Goal: Task Accomplishment & Management: Complete application form

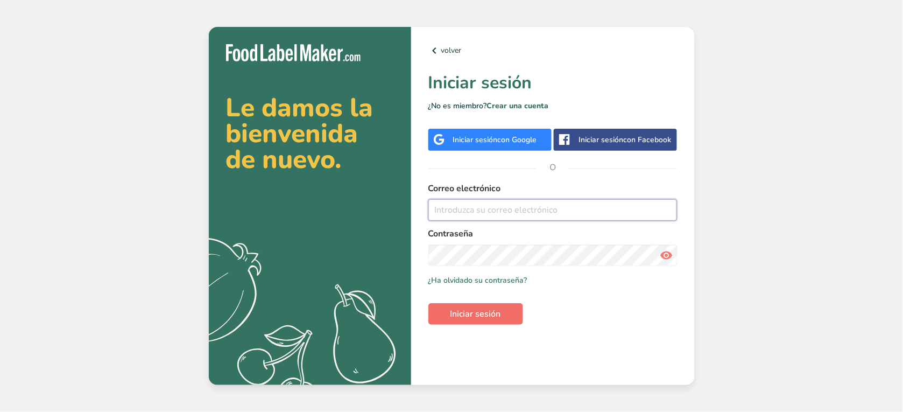
type input "[PERSON_NAME][EMAIL_ADDRESS][DOMAIN_NAME]"
click at [500, 318] on span "Iniciar sesión" at bounding box center [475, 313] width 51 height 13
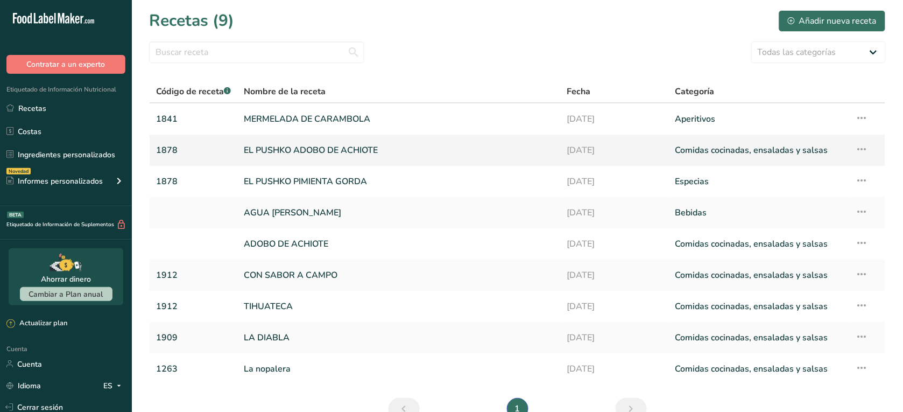
click at [329, 154] on link "EL PUSHKO ADOBO DE ACHIOTE" at bounding box center [399, 150] width 310 height 23
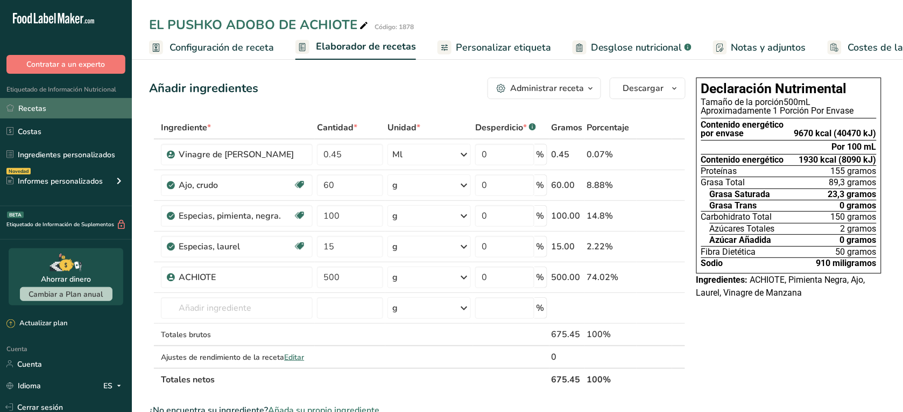
click at [22, 109] on font "Recetas" at bounding box center [32, 108] width 28 height 11
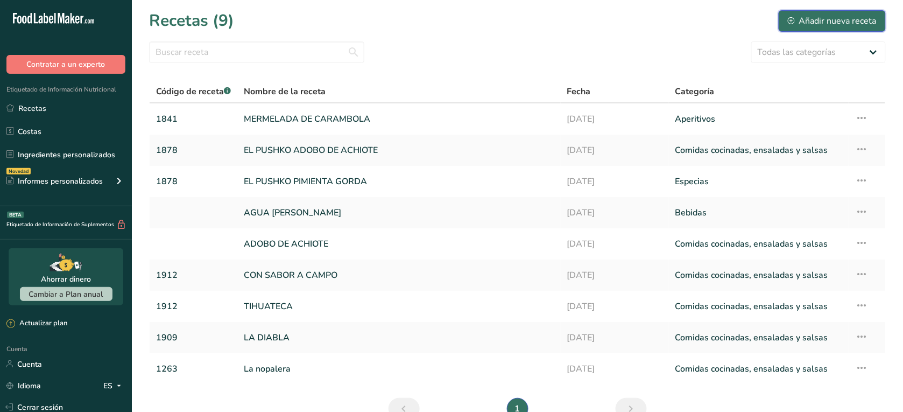
click at [827, 24] on font "Añadir nueva receta" at bounding box center [837, 21] width 77 height 13
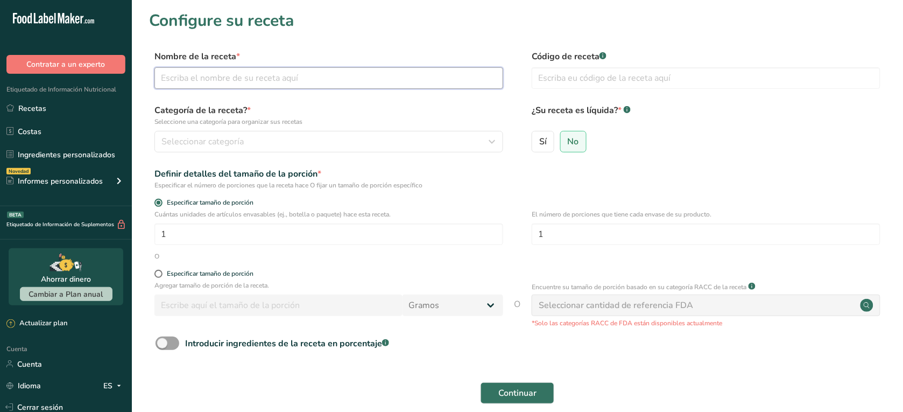
click at [400, 73] on input "text" at bounding box center [328, 78] width 349 height 22
click at [795, 34] on section "Configure su receta Nombre de la receta * Código de receta .a-a{fill:#347362;}.…" at bounding box center [517, 224] width 771 height 449
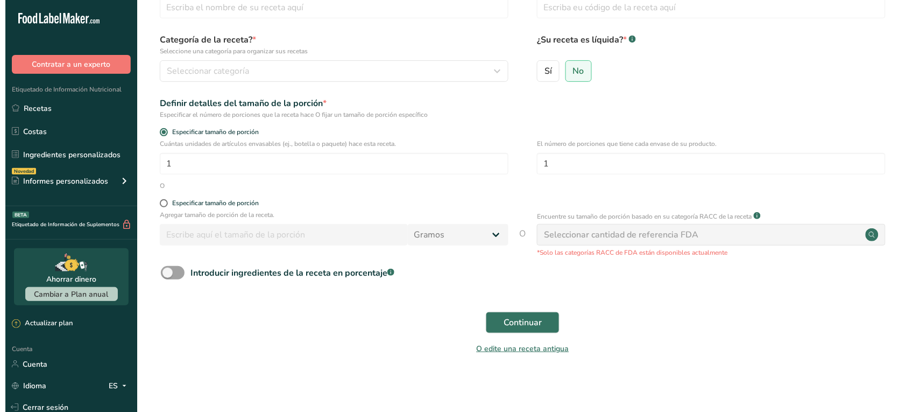
scroll to position [73, 0]
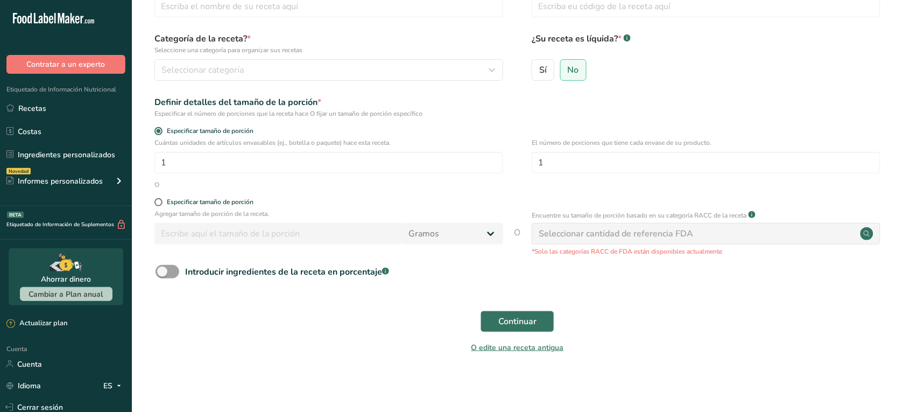
click at [632, 232] on div "Seleccionar cantidad de referencia FDA" at bounding box center [615, 233] width 154 height 13
click at [611, 154] on input "1" at bounding box center [705, 163] width 349 height 22
click at [167, 269] on span at bounding box center [167, 271] width 24 height 13
click at [162, 269] on input "Introducir ingredientes de la receta en porcentaje .a-a{fill:#347362;}.b-a{fill…" at bounding box center [158, 271] width 7 height 7
checkbox input "true"
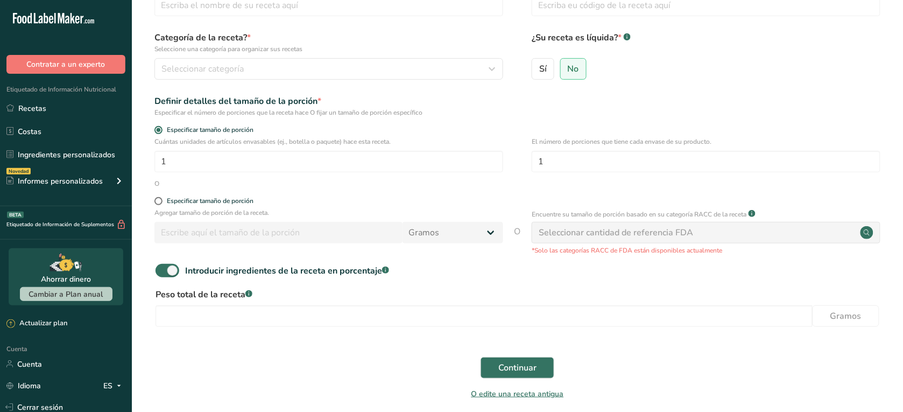
click at [158, 196] on form "Nombre de la receta * Código de receta .a-a{fill:#347362;}.b-a{fill:#fff;} Cate…" at bounding box center [517, 191] width 736 height 429
click at [160, 201] on span at bounding box center [158, 201] width 8 height 8
click at [160, 201] on input "Especificar tamaño de porción" at bounding box center [157, 200] width 7 height 7
radio input "true"
radio input "false"
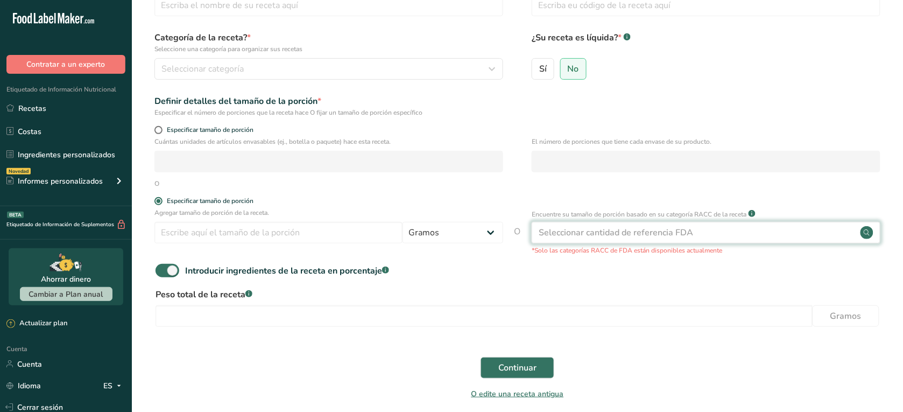
click at [620, 235] on div "Seleccionar cantidad de referencia FDA" at bounding box center [615, 232] width 154 height 13
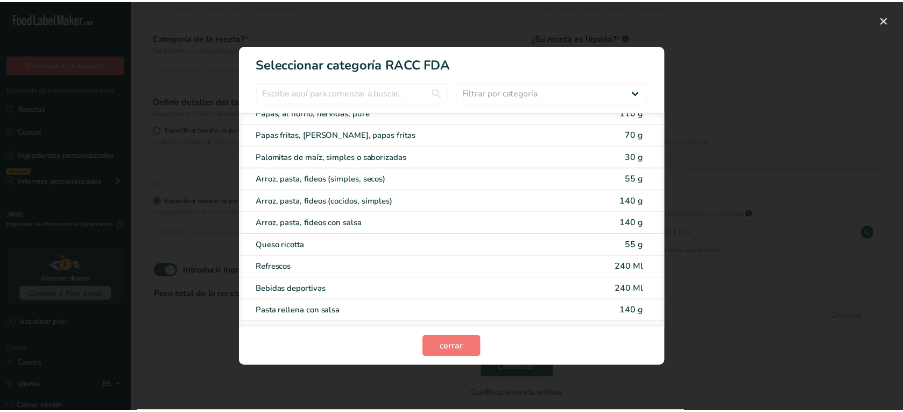
scroll to position [2136, 0]
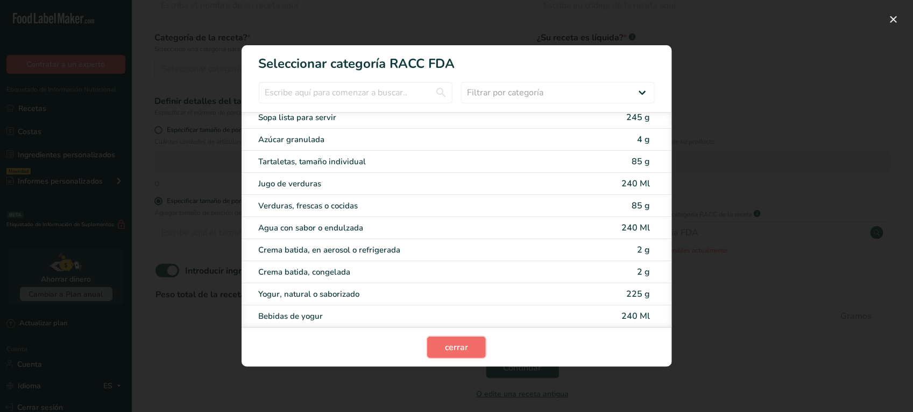
click at [447, 346] on span "cerrar" at bounding box center [456, 347] width 23 height 13
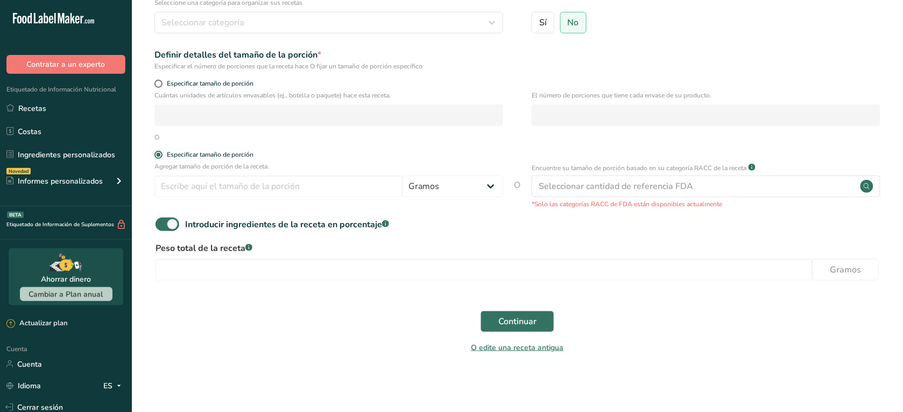
scroll to position [0, 0]
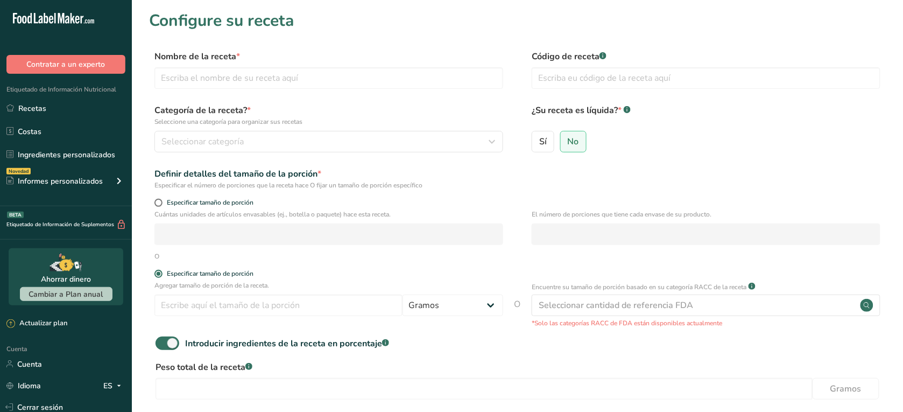
click at [840, 59] on label "Código de receta .a-a{fill:#347362;}.b-a{fill:#fff;}" at bounding box center [705, 56] width 349 height 13
click at [885, 63] on div "Nombre de la receta * Código de receta .a-a{fill:#347362;}.b-a{fill:#fff;}" at bounding box center [517, 72] width 736 height 45
